Goal: Information Seeking & Learning: Learn about a topic

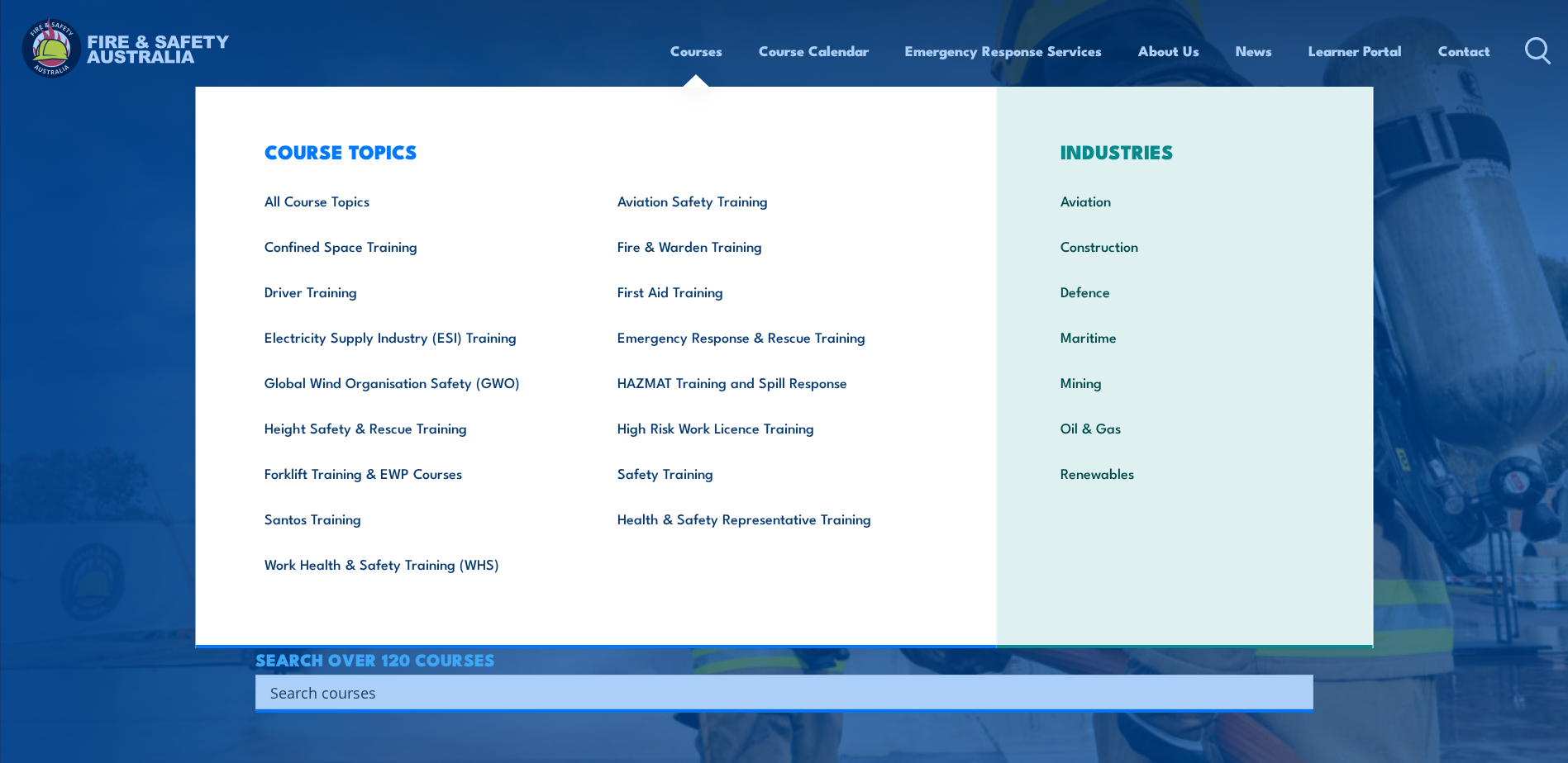
click at [697, 49] on link "Courses" at bounding box center [696, 51] width 52 height 44
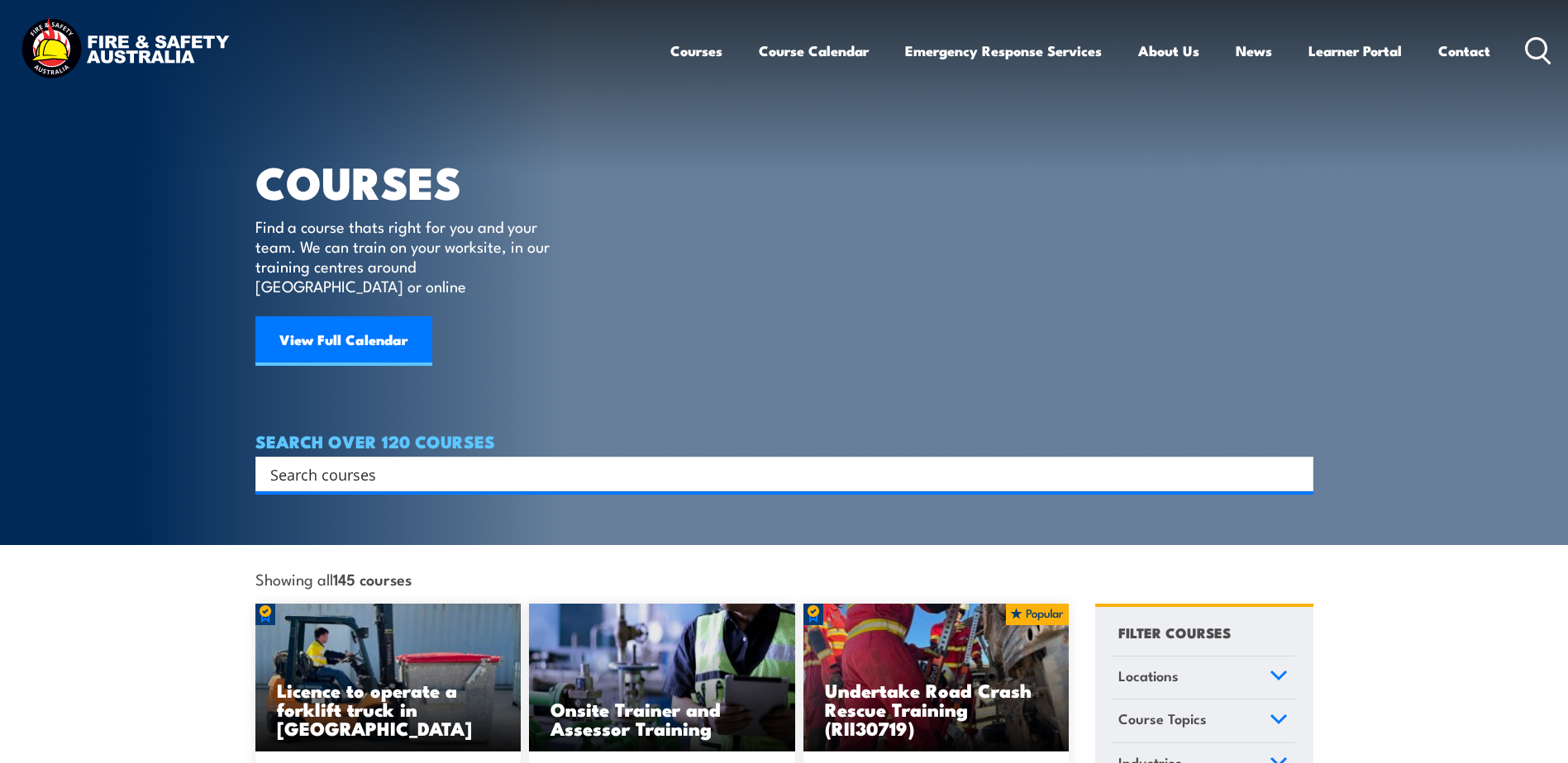
click at [1537, 44] on icon at bounding box center [1537, 51] width 26 height 27
click at [1537, 48] on icon at bounding box center [1537, 51] width 26 height 27
click at [389, 462] on input "Search input" at bounding box center [774, 473] width 1007 height 24
type input "breathing apparatus"
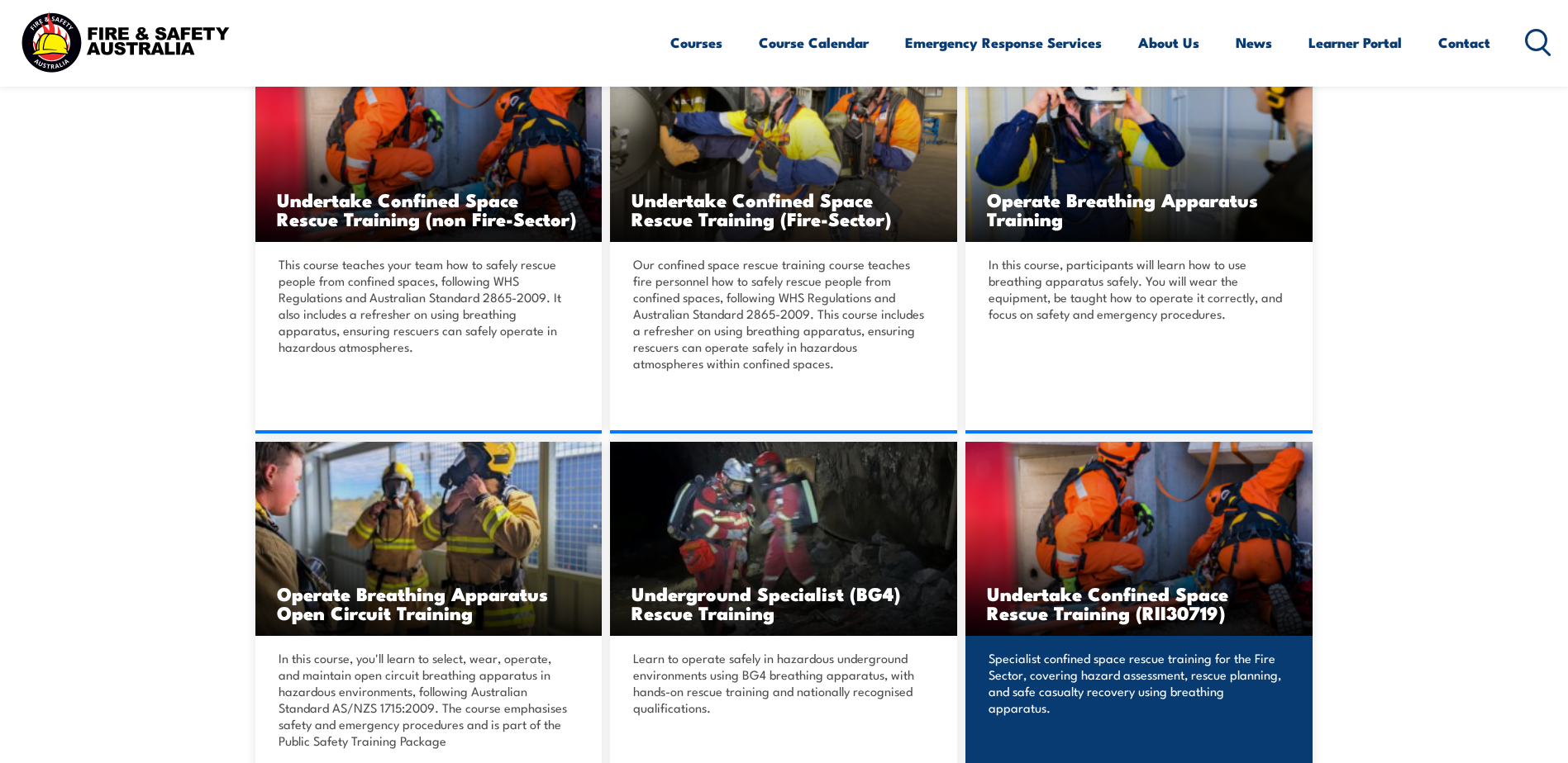
scroll to position [496, 0]
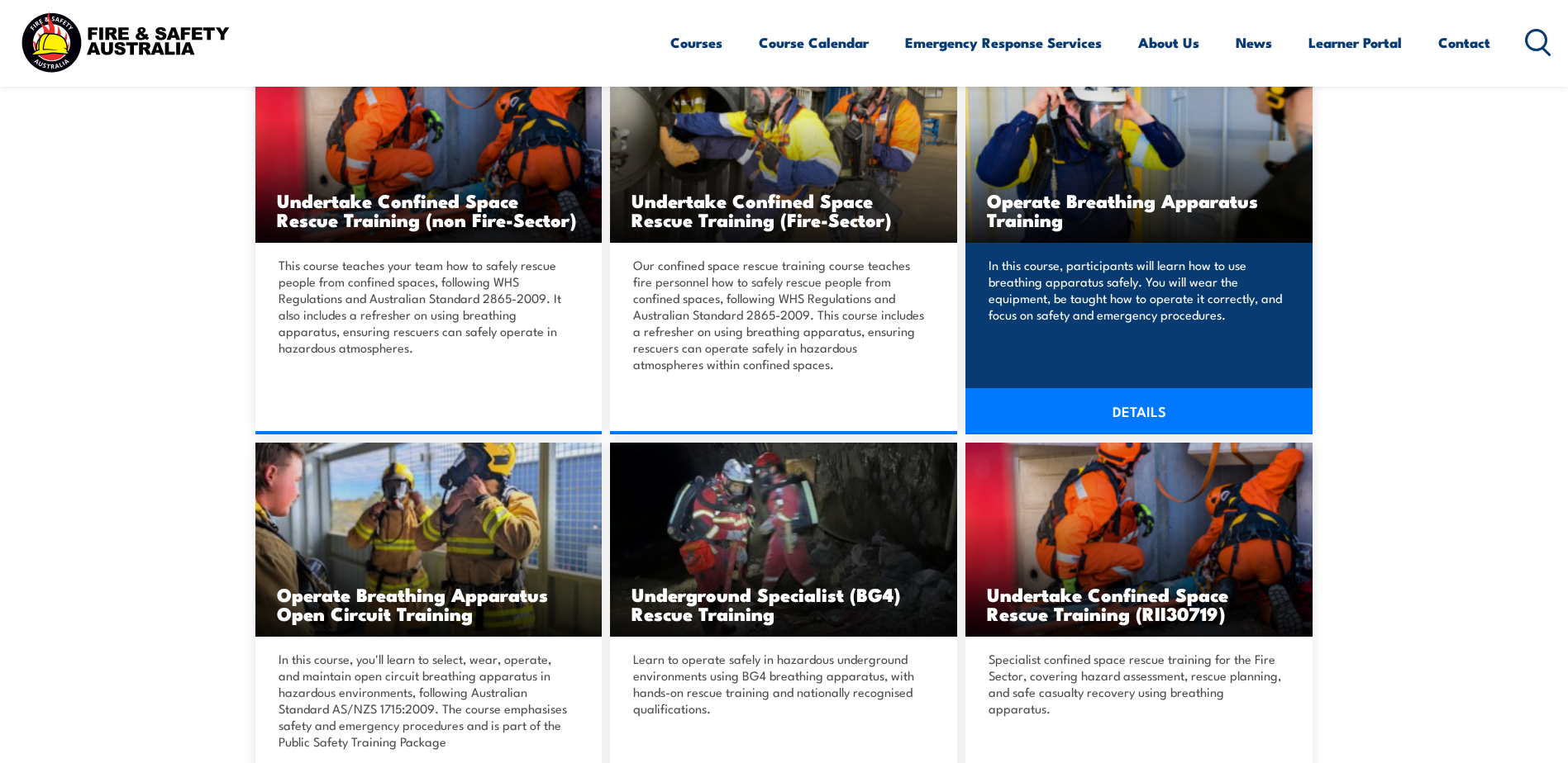
click at [1166, 410] on link "DETAILS" at bounding box center [1139, 411] width 347 height 46
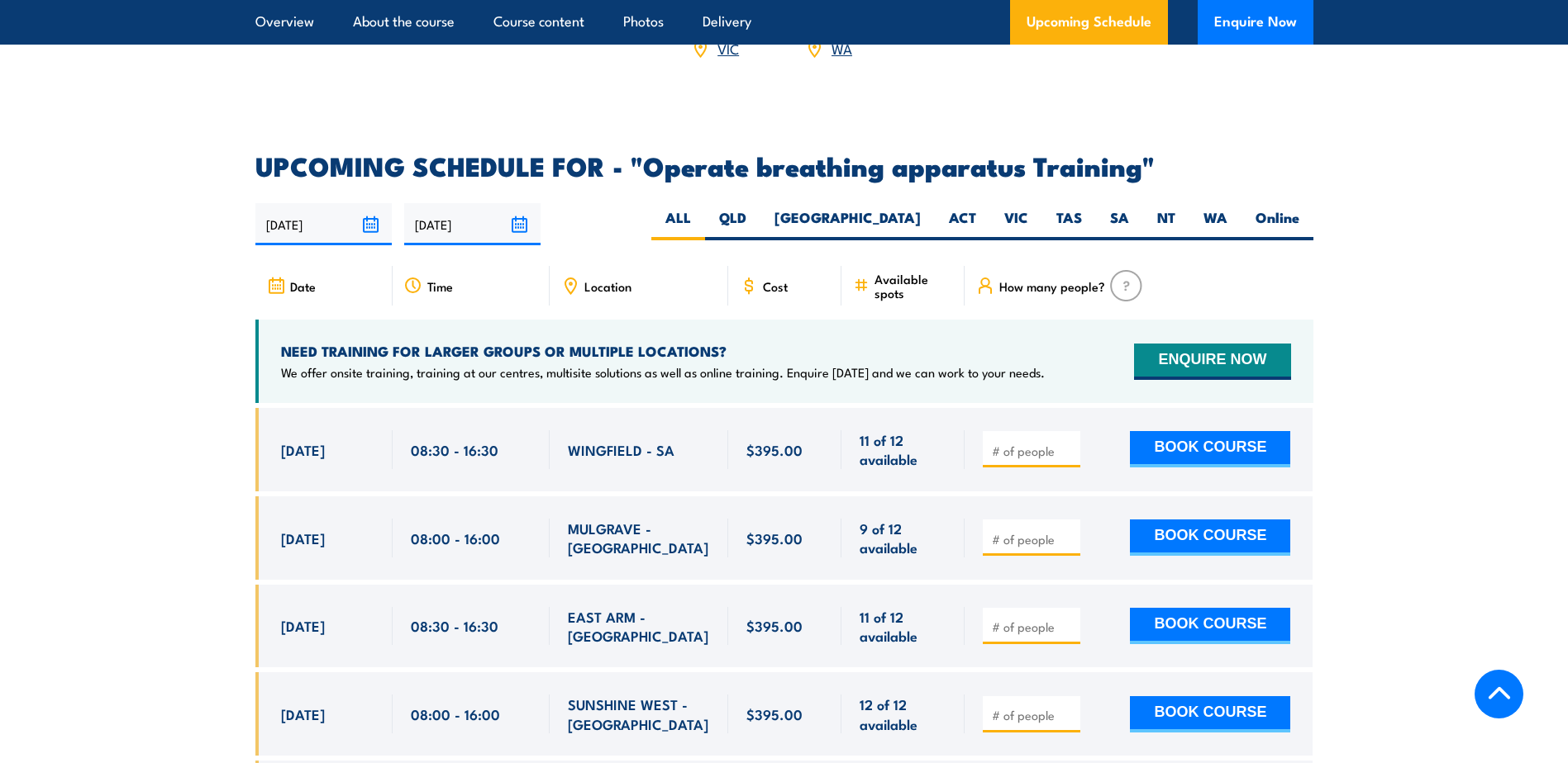
scroll to position [2561, 0]
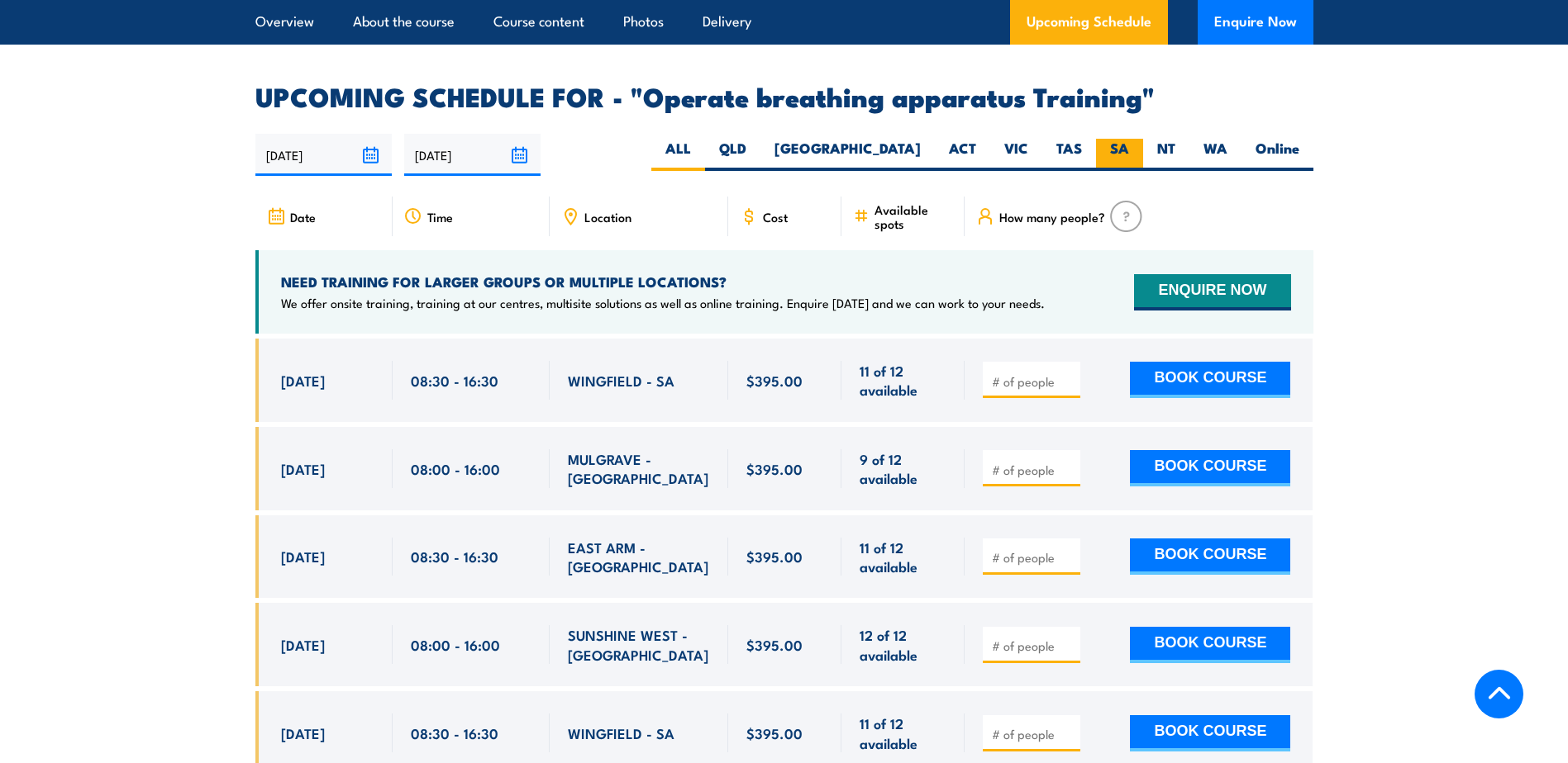
click at [1119, 145] on label "SA" at bounding box center [1120, 155] width 47 height 32
click at [1129, 145] on input "SA" at bounding box center [1134, 144] width 11 height 11
radio input "true"
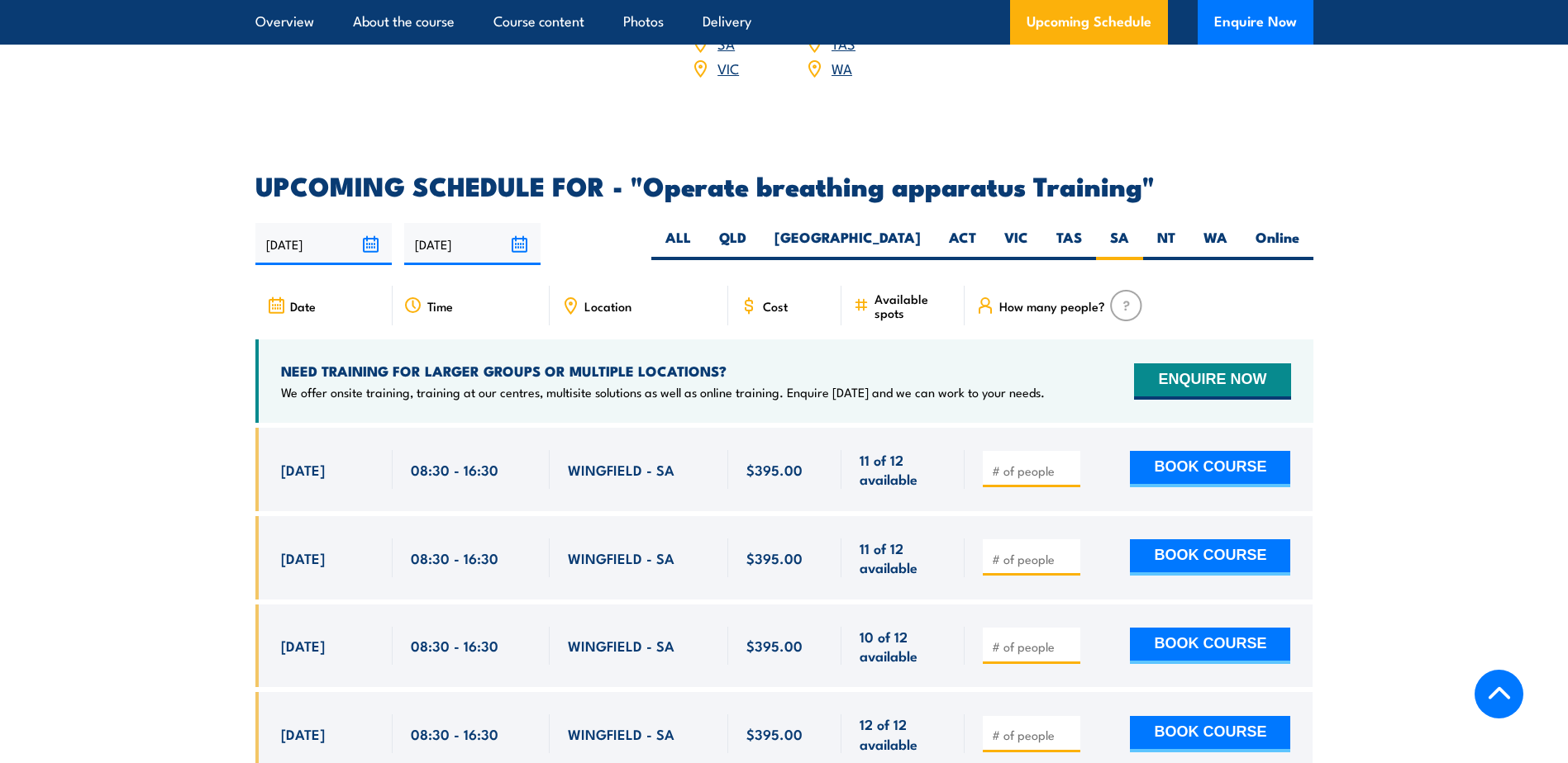
scroll to position [2473, 0]
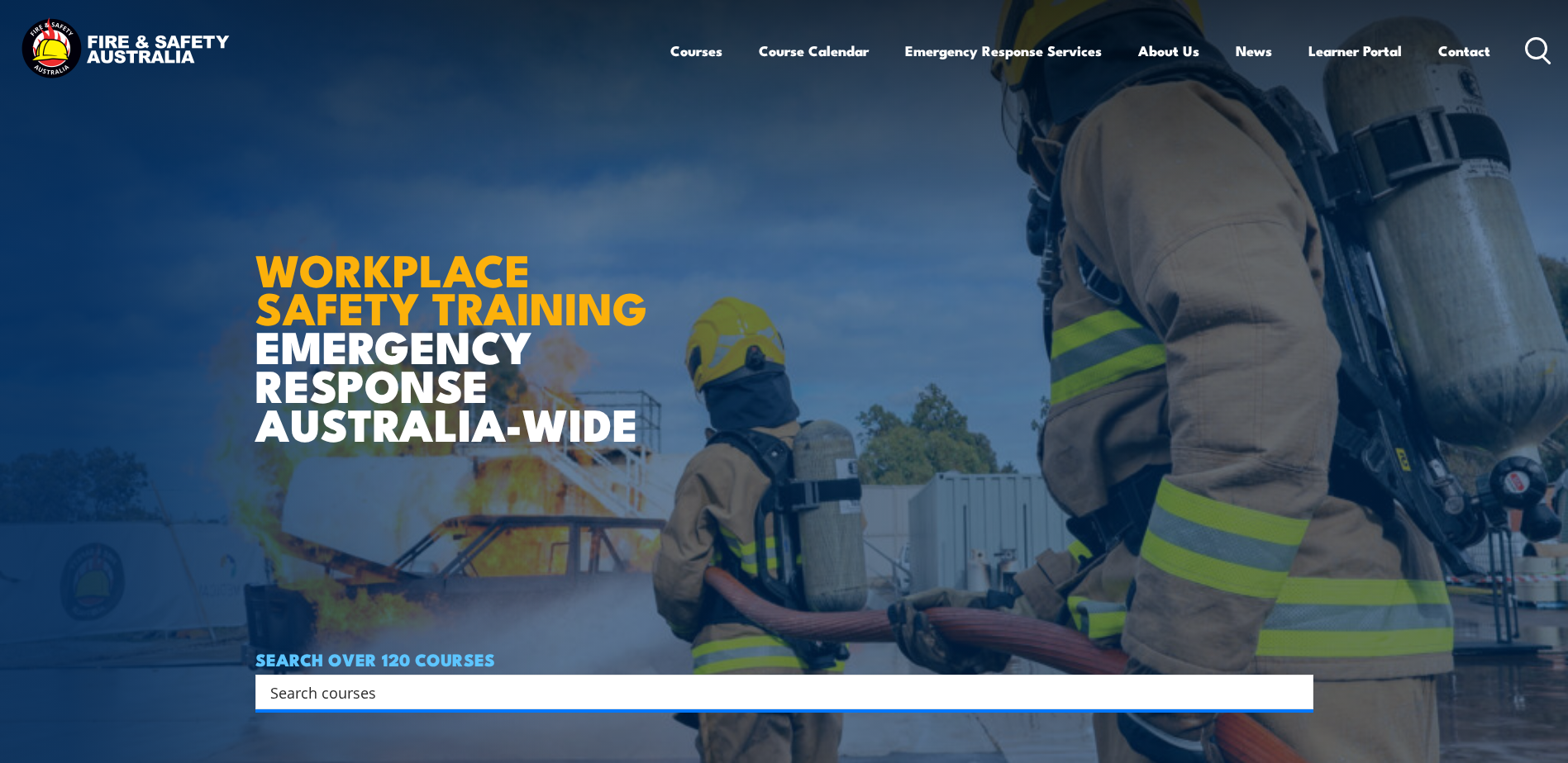
click at [390, 697] on input "Search input" at bounding box center [774, 692] width 1007 height 24
type input "dogging"
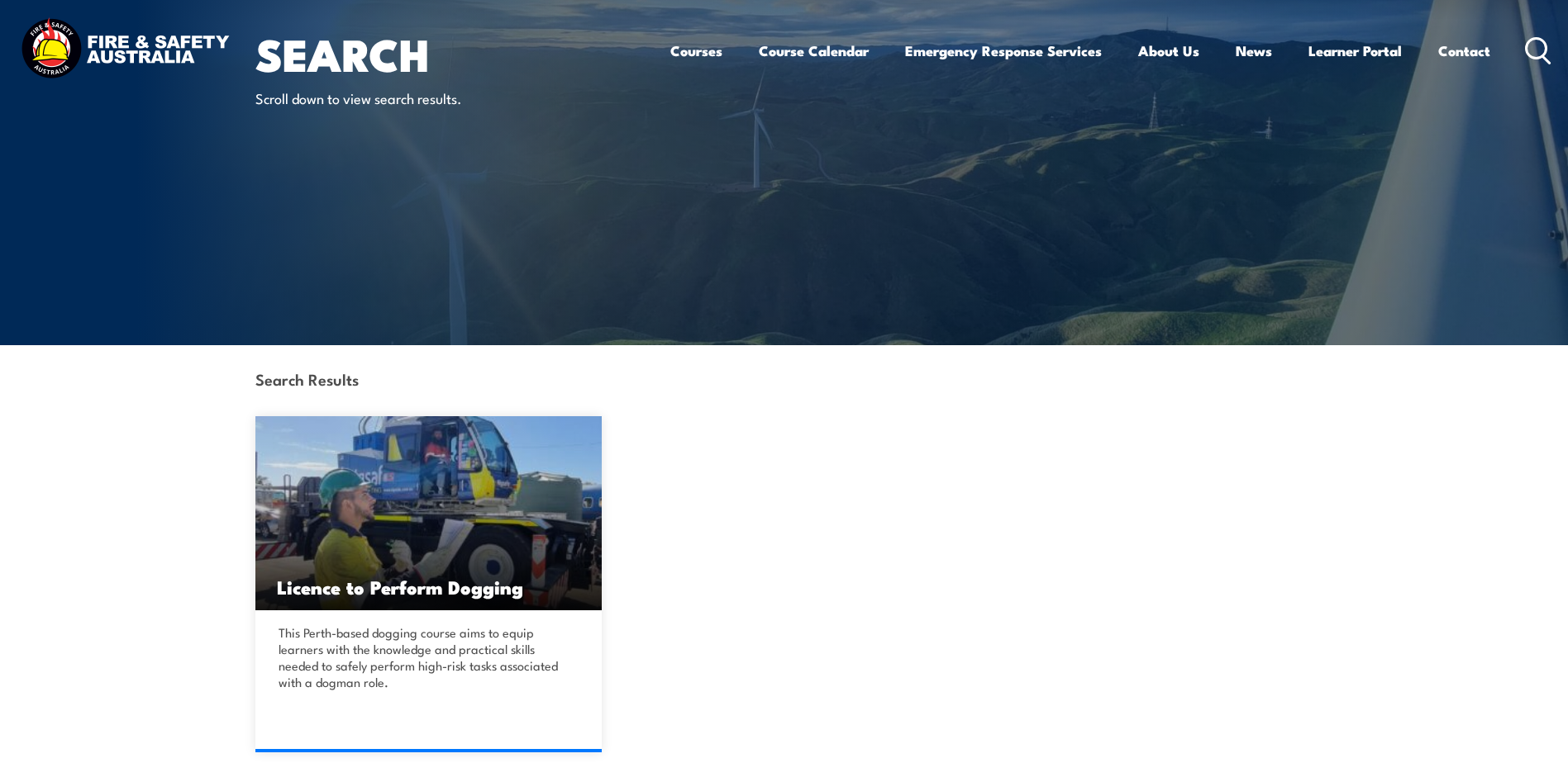
scroll to position [248, 0]
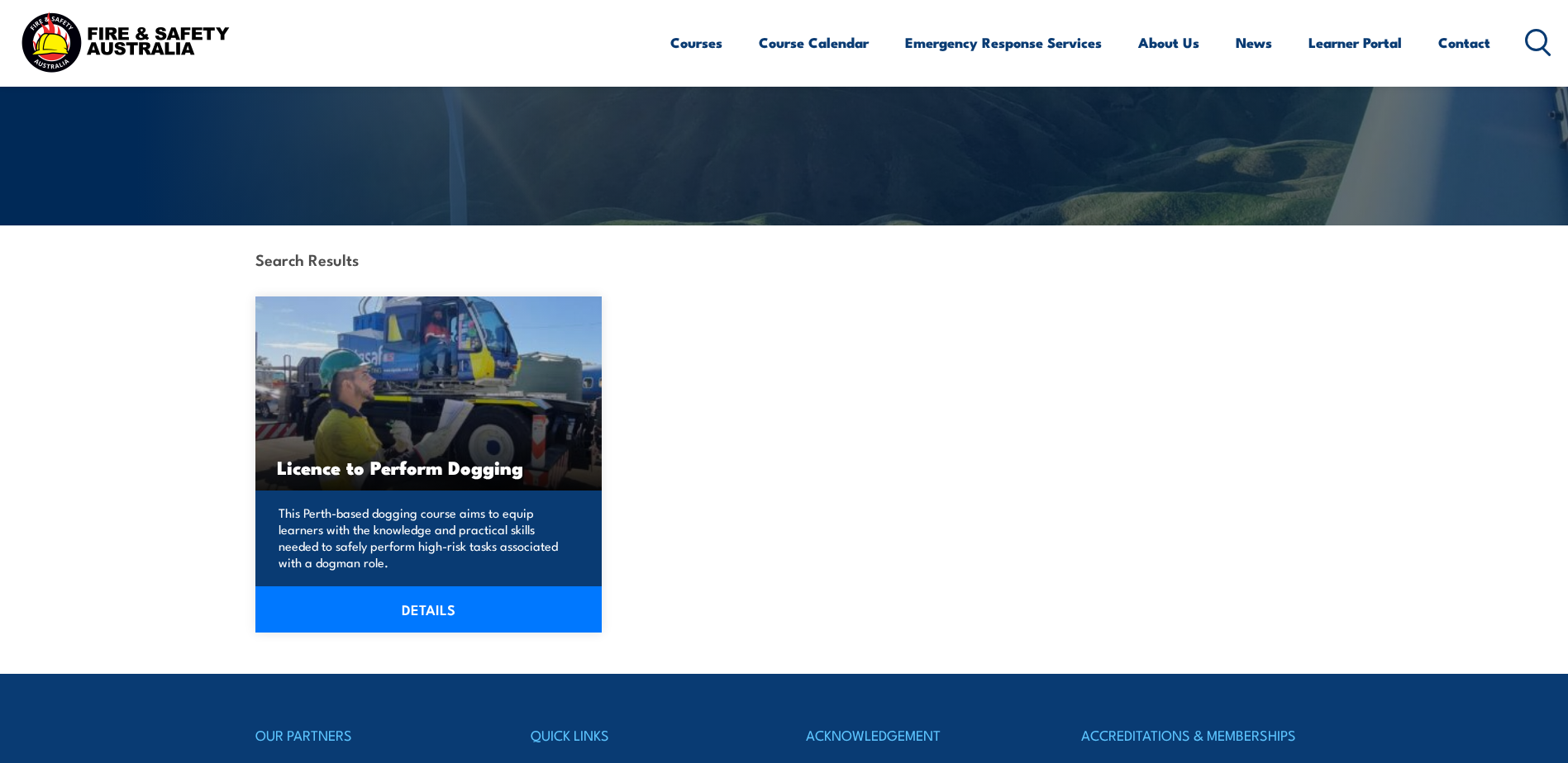
click at [438, 615] on link "DETAILS" at bounding box center [429, 609] width 347 height 46
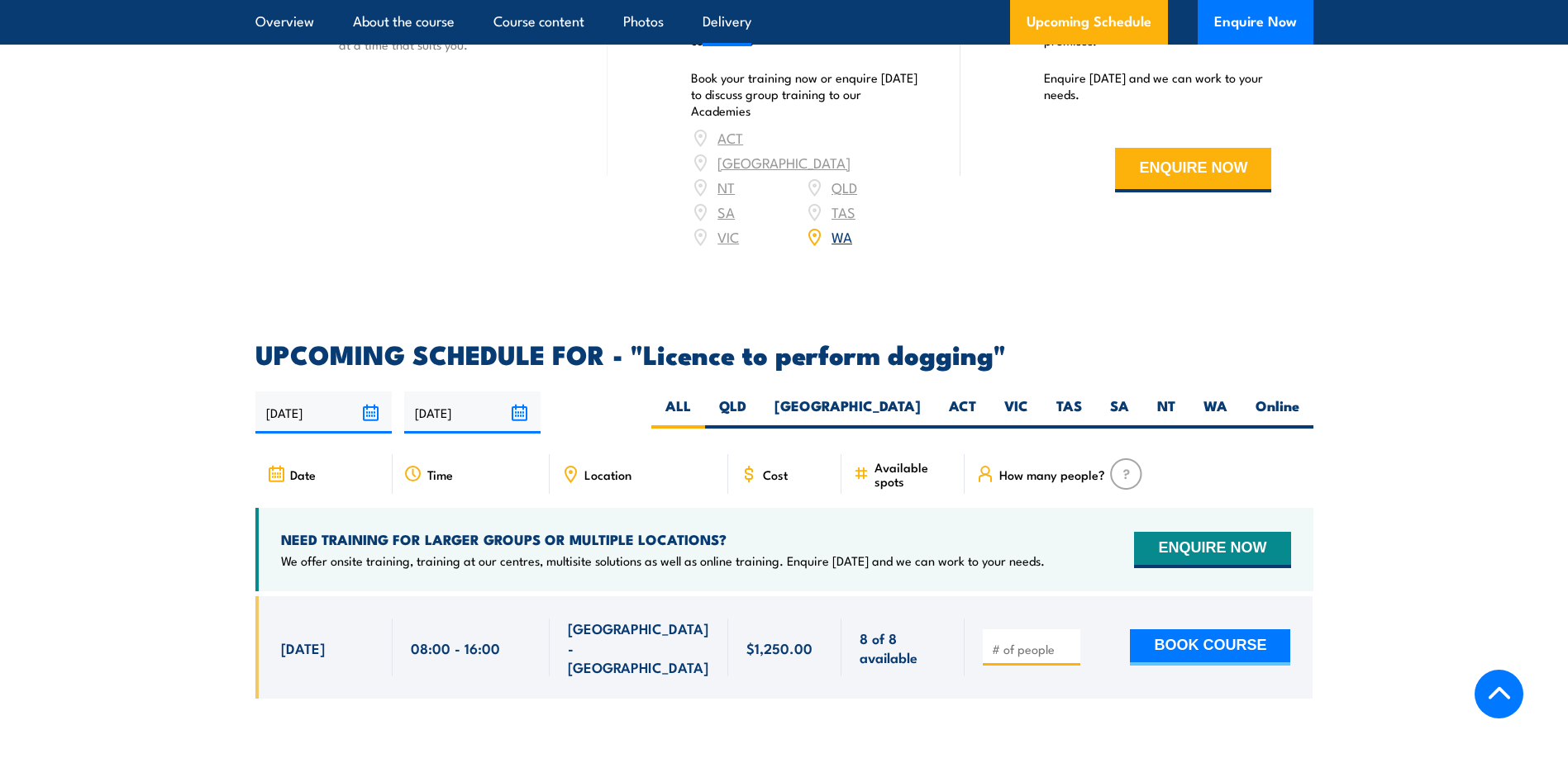
scroll to position [2230, 0]
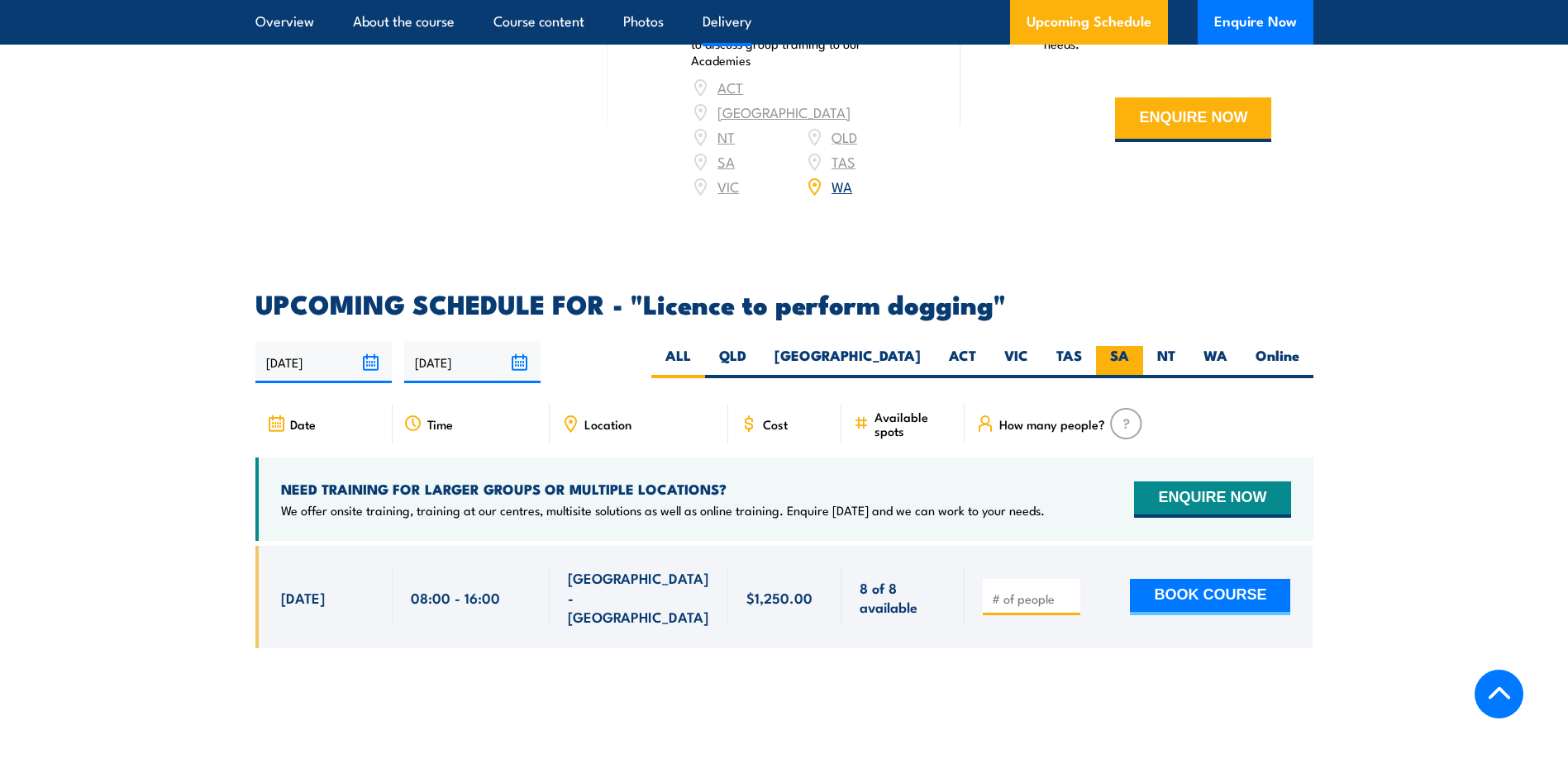
click at [1118, 349] on label "SA" at bounding box center [1120, 363] width 47 height 32
click at [1129, 349] on input "SA" at bounding box center [1134, 352] width 11 height 11
radio input "true"
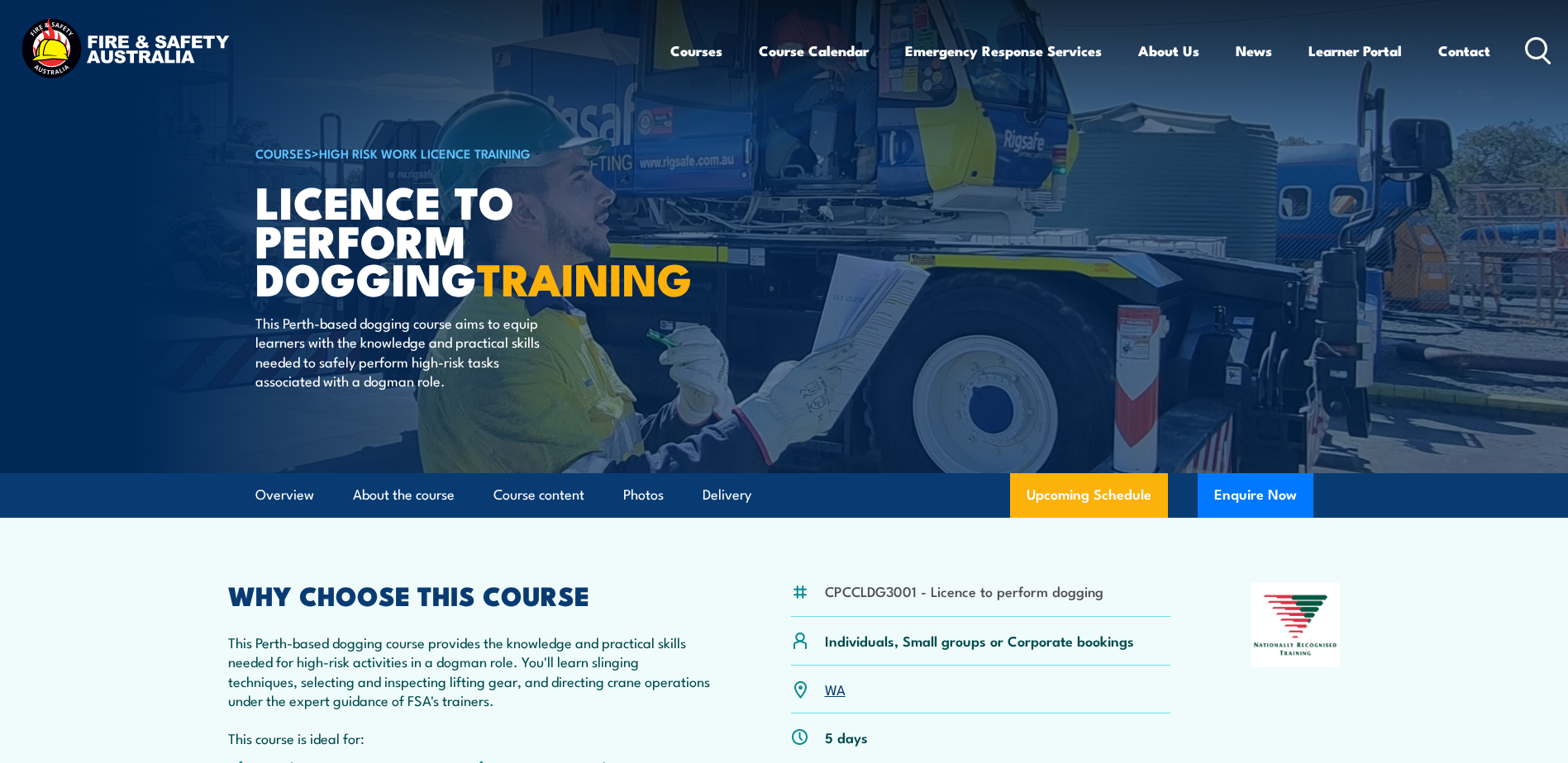
drag, startPoint x: 864, startPoint y: 250, endPoint x: 739, endPoint y: 209, distance: 131.6
click at [862, 246] on article "COURSES > High Risk Work Licence Training Licence to Perform Dogging TRAINING T…" at bounding box center [784, 236] width 1057 height 473
